Goal: Find specific page/section: Find specific page/section

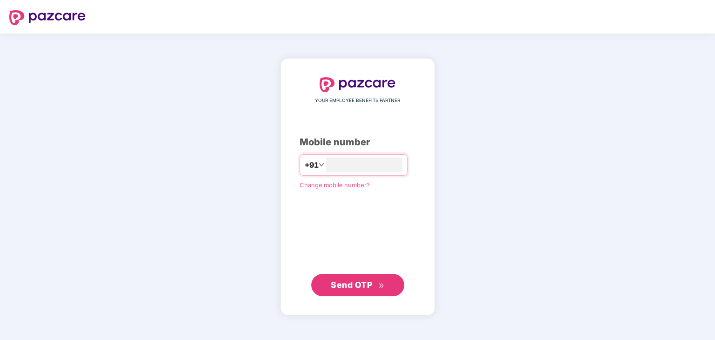
type input "**********"
click at [352, 287] on span "Send OTP" at bounding box center [351, 285] width 41 height 10
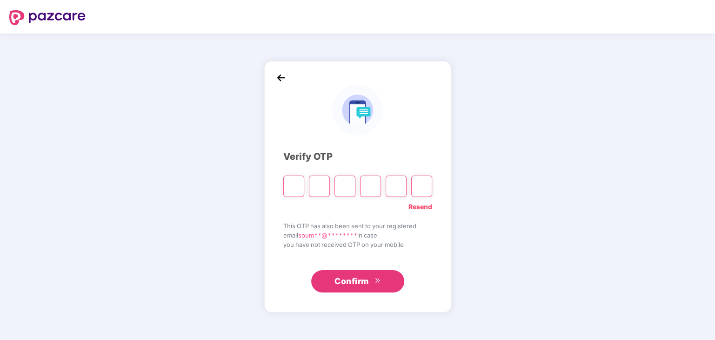
type input "*"
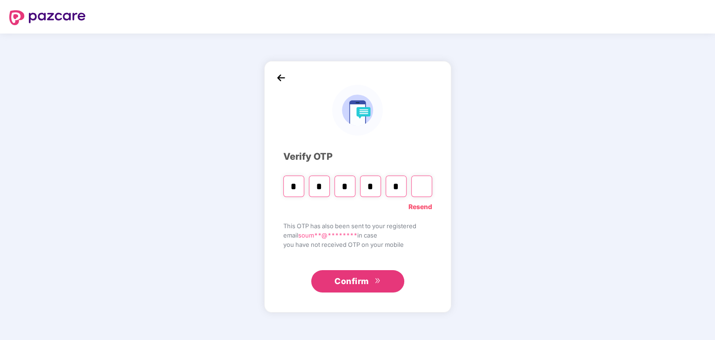
type input "*"
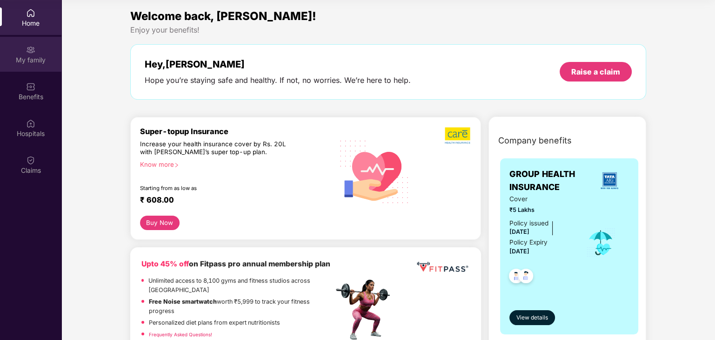
click at [13, 59] on div "My family" at bounding box center [30, 59] width 61 height 9
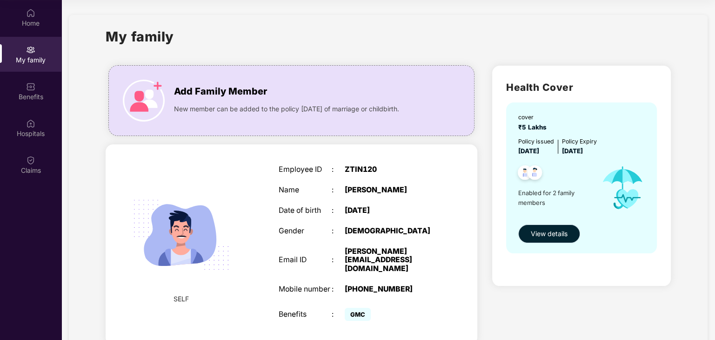
click at [552, 236] on span "View details" at bounding box center [549, 233] width 37 height 10
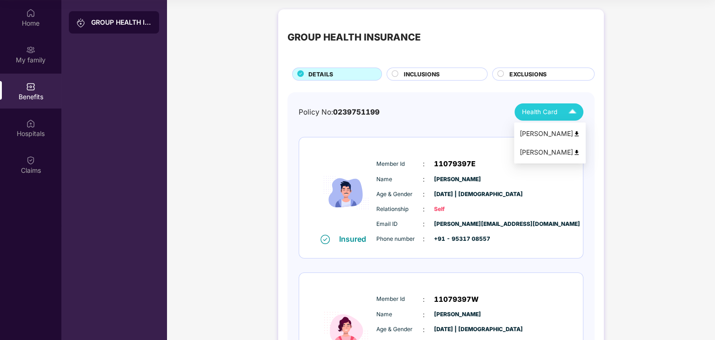
click at [544, 108] on span "Health Card" at bounding box center [539, 112] width 35 height 10
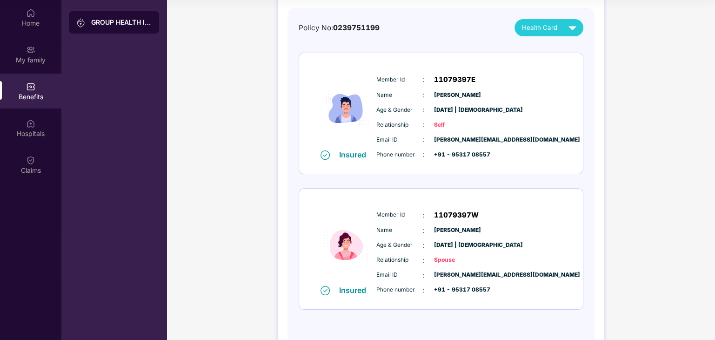
scroll to position [93, 0]
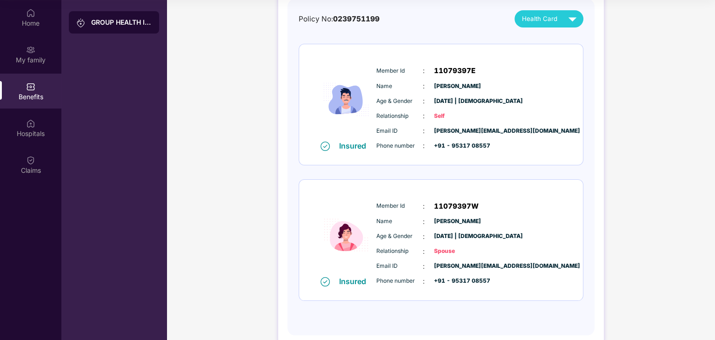
click at [536, 25] on div "Health Card" at bounding box center [551, 19] width 59 height 16
click at [540, 59] on div "[PERSON_NAME]" at bounding box center [550, 59] width 60 height 10
